Goal: Task Accomplishment & Management: Manage account settings

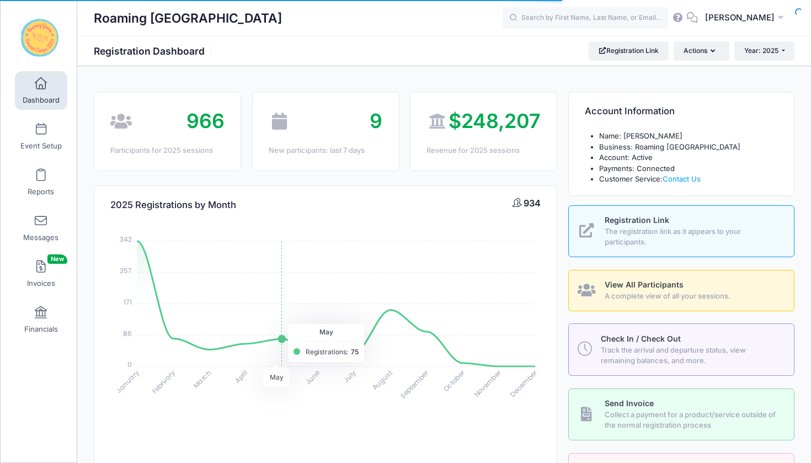
select select
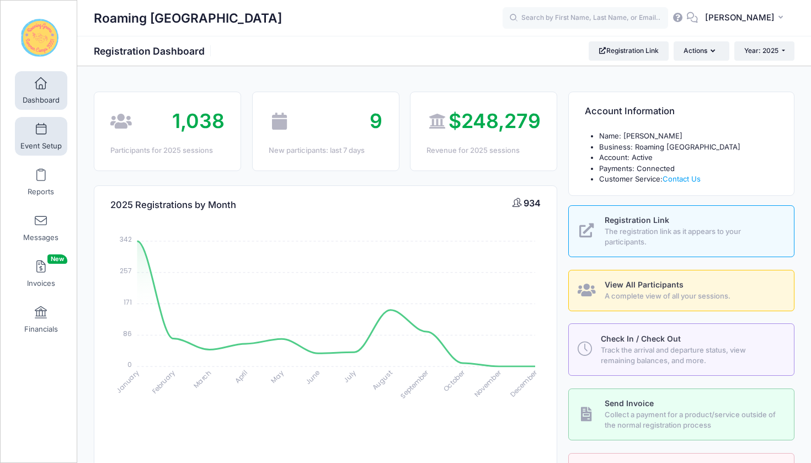
click at [41, 129] on span at bounding box center [41, 130] width 0 height 12
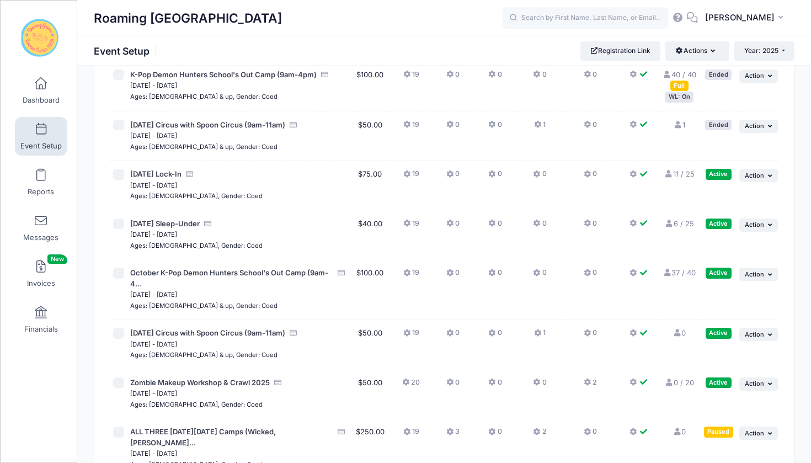
scroll to position [2833, 0]
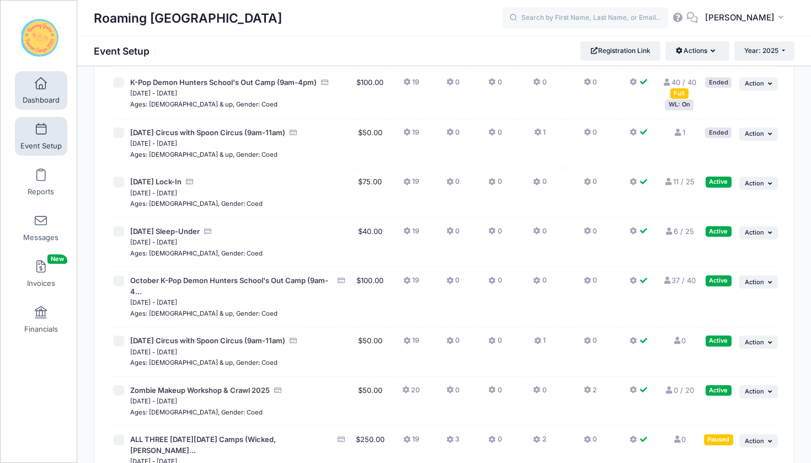
click at [39, 95] on span "Dashboard" at bounding box center [41, 99] width 37 height 9
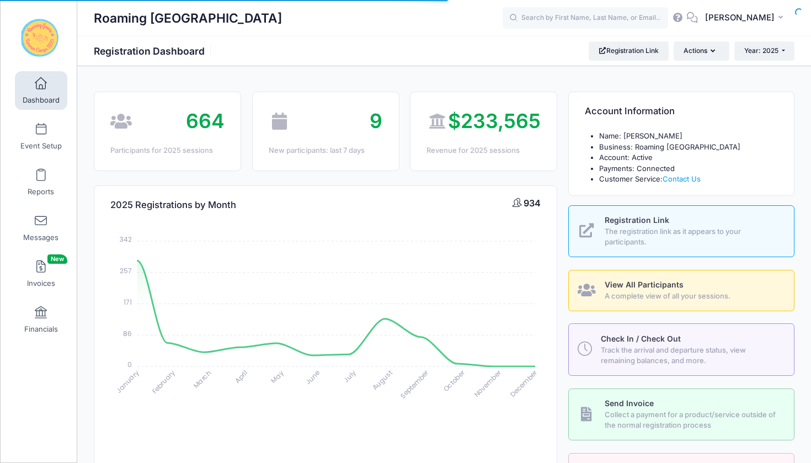
select select
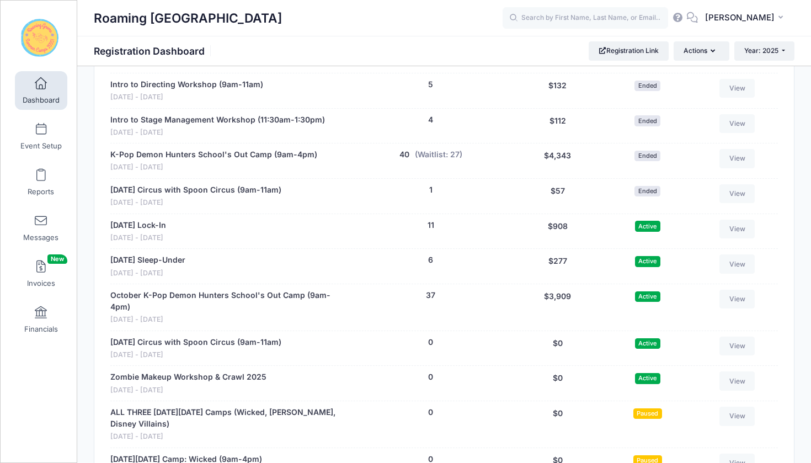
scroll to position [2408, 0]
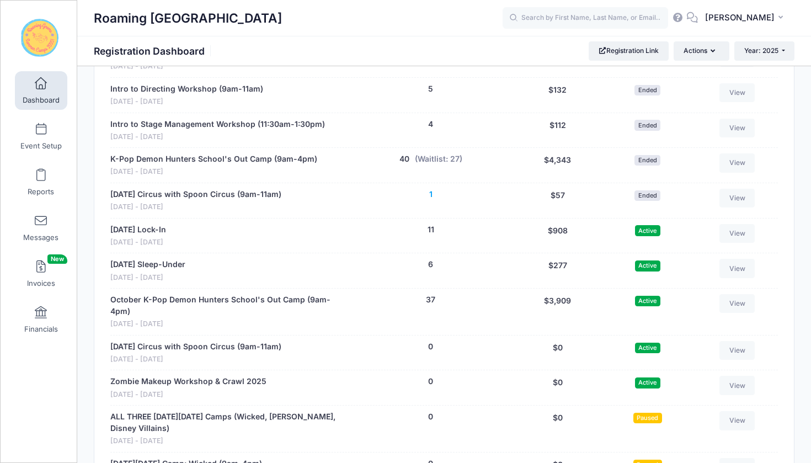
click at [431, 189] on button "1" at bounding box center [430, 195] width 3 height 12
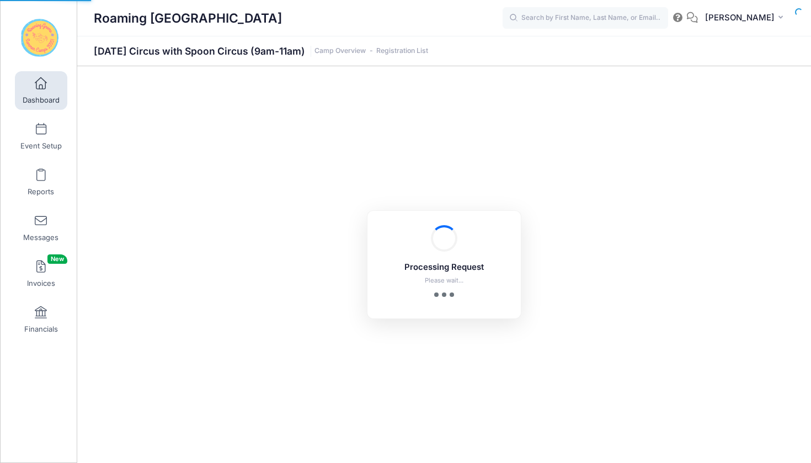
select select "10"
